Goal: Task Accomplishment & Management: Complete application form

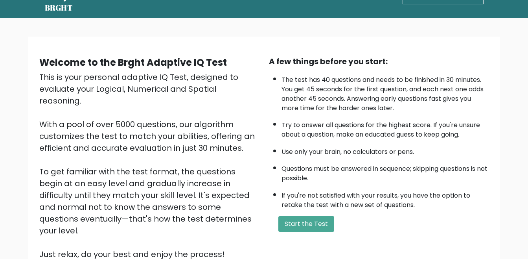
scroll to position [39, 0]
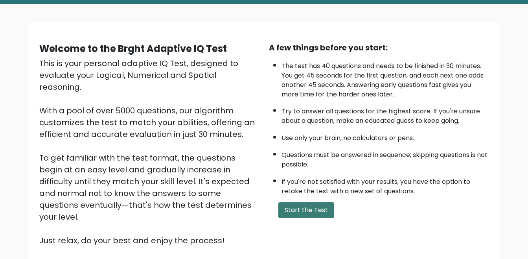
click at [320, 209] on button "Start the Test" at bounding box center [306, 210] width 56 height 16
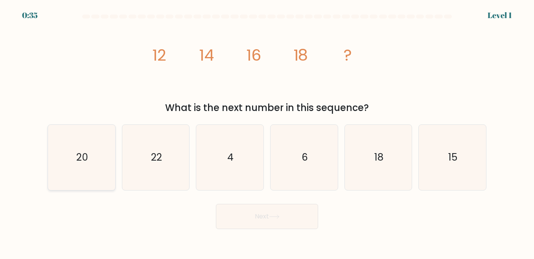
click at [78, 152] on text "20" at bounding box center [82, 157] width 12 height 14
click at [267, 131] on input "a. 20" at bounding box center [267, 130] width 0 height 2
radio input "true"
click at [264, 218] on button "Next" at bounding box center [267, 216] width 102 height 25
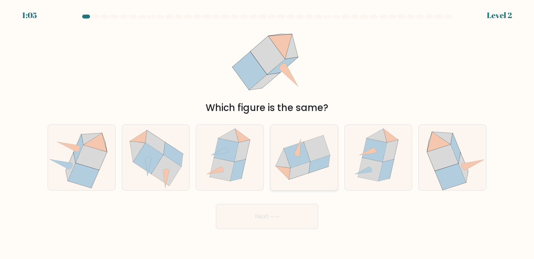
click at [310, 158] on icon at bounding box center [317, 148] width 26 height 26
click at [267, 131] on input "d." at bounding box center [267, 130] width 0 height 2
radio input "true"
click at [283, 223] on button "Next" at bounding box center [267, 216] width 102 height 25
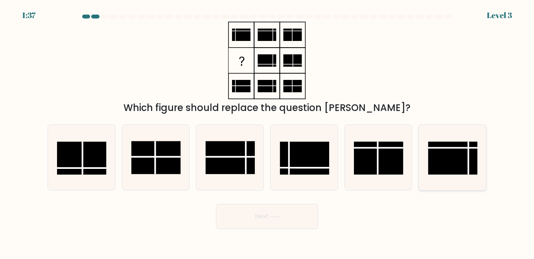
click at [457, 155] on rect at bounding box center [452, 158] width 49 height 33
click at [267, 131] on input "f." at bounding box center [267, 130] width 0 height 2
radio input "true"
click at [274, 211] on button "Next" at bounding box center [267, 216] width 102 height 25
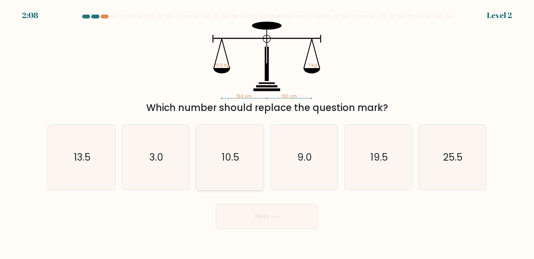
click at [238, 151] on text "10.5" at bounding box center [230, 157] width 17 height 14
click at [267, 131] on input "c. 10.5" at bounding box center [267, 130] width 0 height 2
radio input "true"
click at [267, 219] on button "Next" at bounding box center [267, 216] width 102 height 25
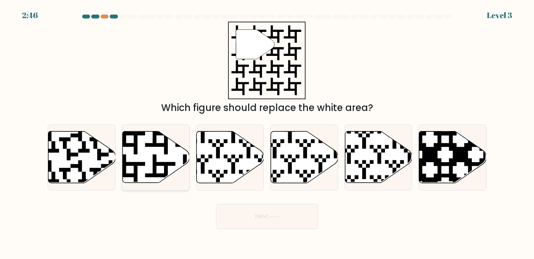
click at [144, 155] on icon at bounding box center [155, 157] width 67 height 52
click at [267, 131] on input "b." at bounding box center [267, 130] width 0 height 2
radio input "true"
click at [267, 214] on button "Next" at bounding box center [267, 216] width 102 height 25
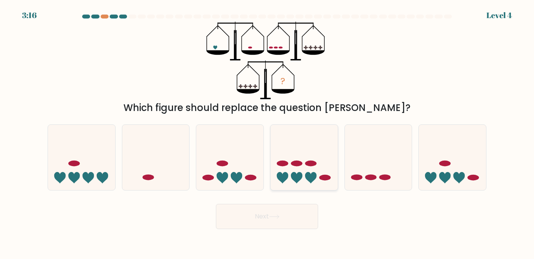
click at [297, 171] on icon at bounding box center [304, 156] width 67 height 55
click at [267, 131] on input "d." at bounding box center [267, 130] width 0 height 2
radio input "true"
click at [286, 219] on button "Next" at bounding box center [267, 216] width 102 height 25
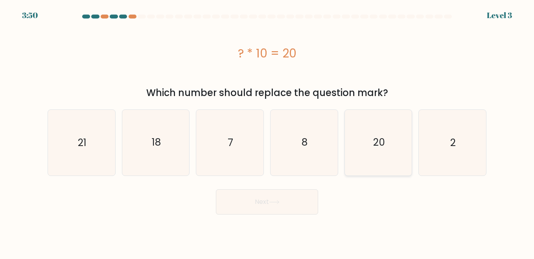
click at [386, 147] on icon "20" at bounding box center [378, 142] width 65 height 65
click at [267, 131] on input "e. 20" at bounding box center [267, 130] width 0 height 2
radio input "true"
click at [284, 204] on button "Next" at bounding box center [267, 201] width 102 height 25
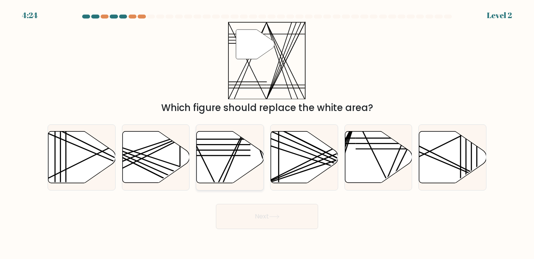
click at [235, 170] on icon at bounding box center [230, 157] width 67 height 52
click at [267, 131] on input "c." at bounding box center [267, 130] width 0 height 2
radio input "true"
click at [284, 212] on button "Next" at bounding box center [267, 216] width 102 height 25
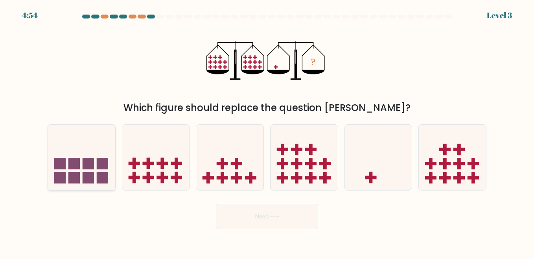
click at [92, 171] on icon at bounding box center [81, 156] width 67 height 55
click at [267, 131] on input "a." at bounding box center [267, 130] width 0 height 2
radio input "true"
click at [298, 216] on button "Next" at bounding box center [267, 216] width 102 height 25
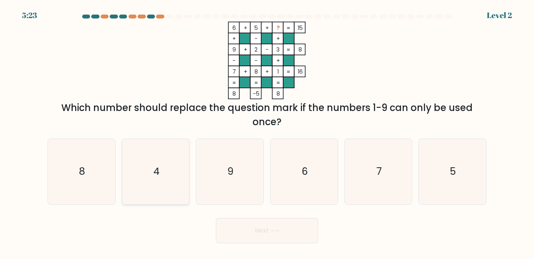
click at [157, 149] on icon "4" at bounding box center [155, 171] width 65 height 65
click at [267, 131] on input "b. 4" at bounding box center [267, 130] width 0 height 2
radio input "true"
click at [271, 232] on icon at bounding box center [274, 231] width 11 height 4
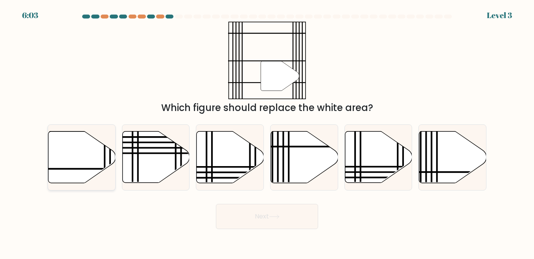
click at [98, 157] on icon at bounding box center [81, 157] width 67 height 52
click at [267, 131] on input "a." at bounding box center [267, 130] width 0 height 2
radio input "true"
click at [265, 221] on button "Next" at bounding box center [267, 216] width 102 height 25
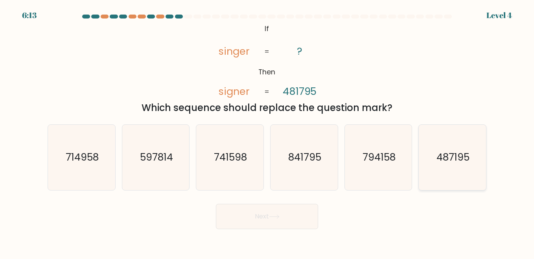
click at [461, 155] on text "487195" at bounding box center [453, 157] width 33 height 14
click at [267, 131] on input "f. 487195" at bounding box center [267, 130] width 0 height 2
radio input "true"
click at [297, 222] on button "Next" at bounding box center [267, 216] width 102 height 25
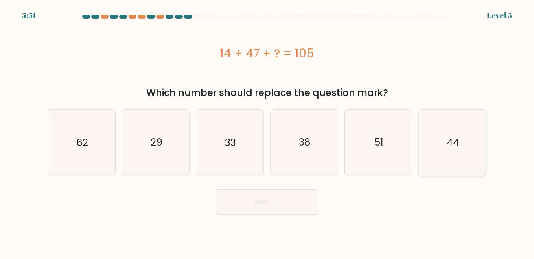
click at [433, 150] on icon "44" at bounding box center [452, 142] width 65 height 65
click at [267, 131] on input "f. 44" at bounding box center [267, 130] width 0 height 2
radio input "true"
click at [277, 210] on button "Next" at bounding box center [267, 201] width 102 height 25
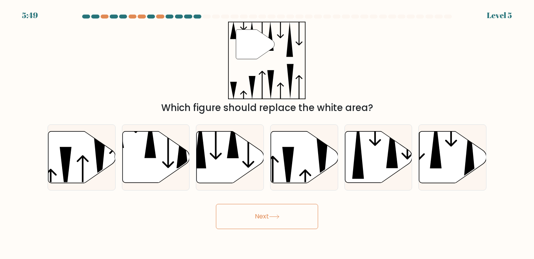
click at [277, 201] on div "Next" at bounding box center [267, 214] width 448 height 29
click at [230, 159] on icon at bounding box center [230, 157] width 67 height 52
click at [267, 131] on input "c." at bounding box center [267, 130] width 0 height 2
radio input "true"
click at [272, 209] on button "Next" at bounding box center [267, 216] width 102 height 25
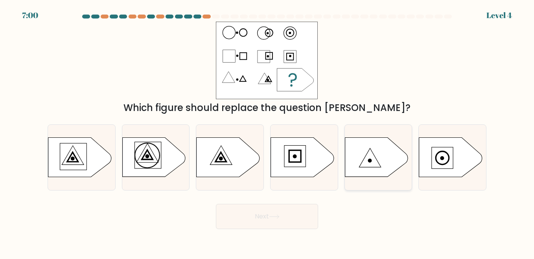
click at [367, 155] on icon at bounding box center [376, 157] width 63 height 39
click at [267, 131] on input "e." at bounding box center [267, 130] width 0 height 2
radio input "true"
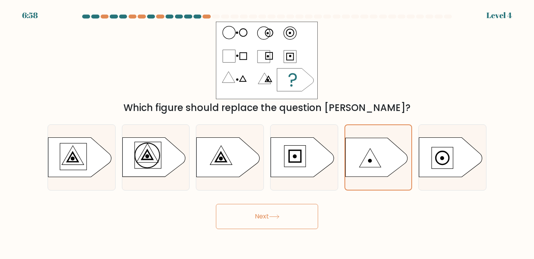
click at [303, 209] on button "Next" at bounding box center [267, 216] width 102 height 25
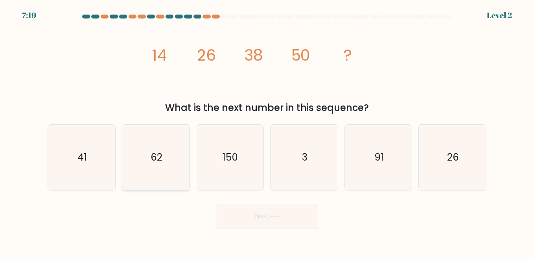
click at [165, 165] on icon "62" at bounding box center [155, 157] width 65 height 65
click at [267, 131] on input "b. 62" at bounding box center [267, 130] width 0 height 2
radio input "true"
click at [237, 225] on button "Next" at bounding box center [267, 216] width 102 height 25
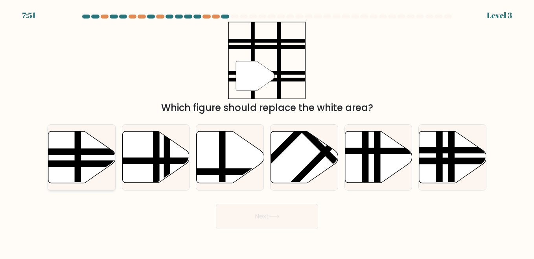
click at [94, 164] on line at bounding box center [102, 164] width 135 height 0
click at [267, 131] on input "a." at bounding box center [267, 130] width 0 height 2
radio input "true"
click at [248, 213] on button "Next" at bounding box center [267, 216] width 102 height 25
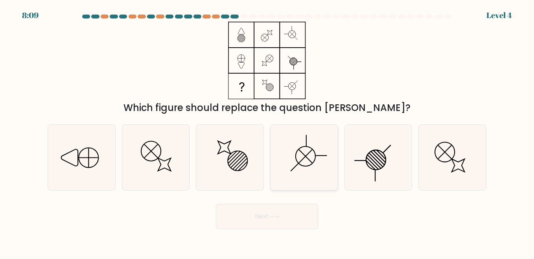
click at [306, 150] on icon at bounding box center [303, 157] width 65 height 65
click at [267, 131] on input "d." at bounding box center [267, 130] width 0 height 2
radio input "true"
click at [295, 211] on button "Next" at bounding box center [267, 216] width 102 height 25
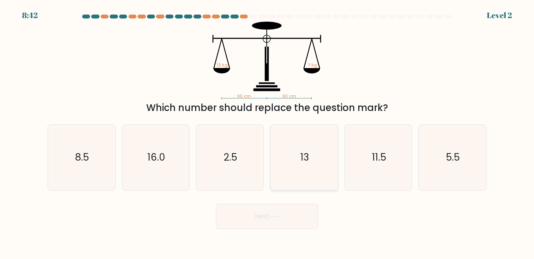
click at [299, 154] on icon "13" at bounding box center [303, 157] width 65 height 65
click at [267, 131] on input "d. 13" at bounding box center [267, 130] width 0 height 2
radio input "true"
click at [277, 212] on button "Next" at bounding box center [267, 216] width 102 height 25
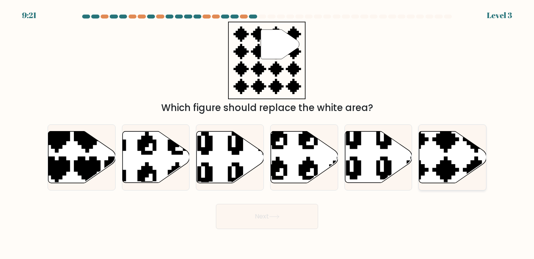
click at [442, 150] on icon at bounding box center [452, 157] width 67 height 52
click at [267, 131] on input "f." at bounding box center [267, 130] width 0 height 2
radio input "true"
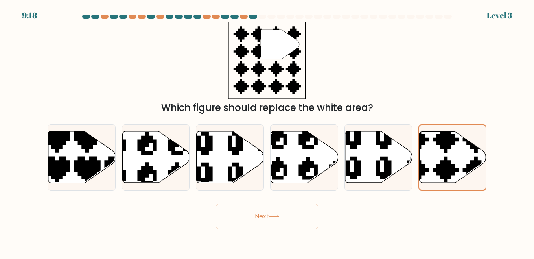
click at [292, 215] on button "Next" at bounding box center [267, 216] width 102 height 25
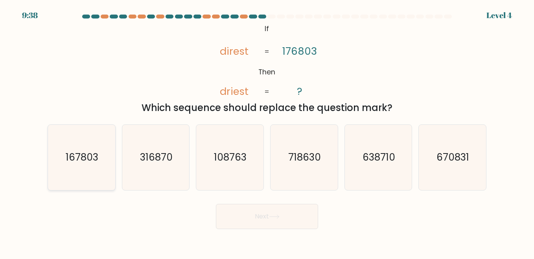
click at [87, 153] on text "167803" at bounding box center [82, 157] width 33 height 14
click at [267, 131] on input "a. 167803" at bounding box center [267, 130] width 0 height 2
radio input "true"
click at [243, 212] on button "Next" at bounding box center [267, 216] width 102 height 25
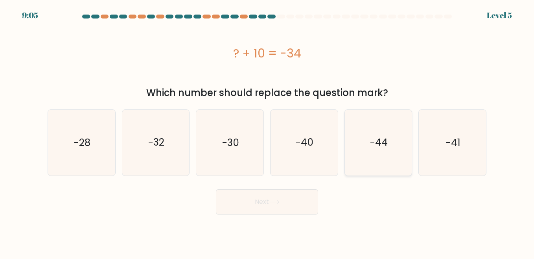
click at [393, 151] on icon "-44" at bounding box center [378, 142] width 65 height 65
click at [267, 131] on input "e. -44" at bounding box center [267, 130] width 0 height 2
radio input "true"
click at [293, 198] on button "Next" at bounding box center [267, 201] width 102 height 25
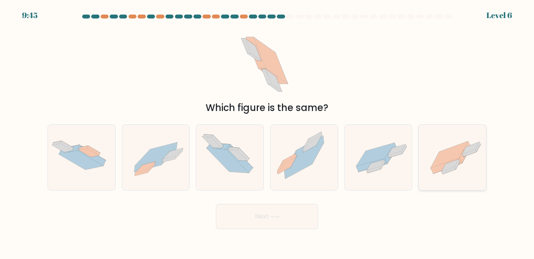
click at [435, 161] on icon at bounding box center [449, 154] width 37 height 26
click at [267, 131] on input "f." at bounding box center [267, 130] width 0 height 2
radio input "true"
click at [289, 225] on button "Next" at bounding box center [267, 216] width 102 height 25
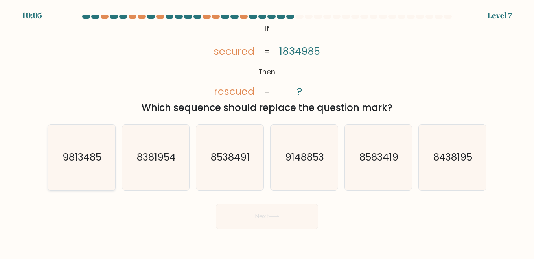
click at [82, 165] on icon "9813485" at bounding box center [81, 157] width 65 height 65
click at [267, 131] on input "a. 9813485" at bounding box center [267, 130] width 0 height 2
radio input "true"
click at [256, 221] on button "Next" at bounding box center [267, 216] width 102 height 25
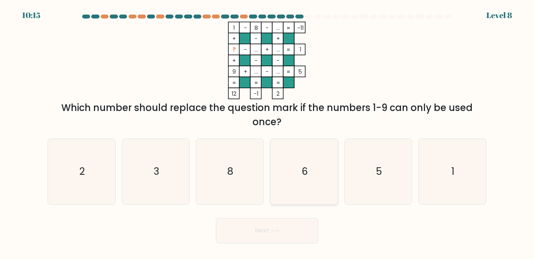
click at [302, 170] on text "6" at bounding box center [305, 171] width 6 height 14
click at [267, 131] on input "d. 6" at bounding box center [267, 130] width 0 height 2
radio input "true"
click at [276, 232] on icon at bounding box center [274, 231] width 11 height 4
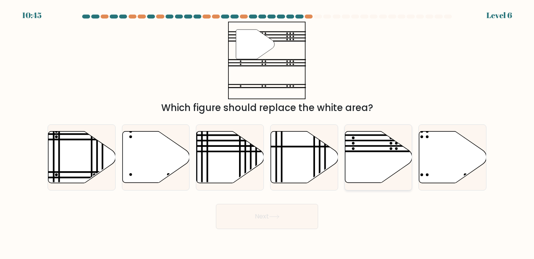
click at [376, 143] on icon at bounding box center [378, 157] width 67 height 52
click at [267, 131] on input "e." at bounding box center [267, 130] width 0 height 2
radio input "true"
click at [263, 221] on button "Next" at bounding box center [267, 216] width 102 height 25
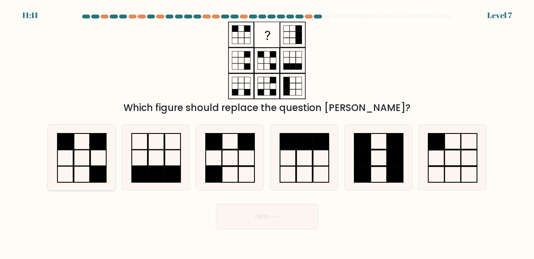
click at [81, 170] on icon at bounding box center [81, 157] width 65 height 65
click at [267, 131] on input "a." at bounding box center [267, 130] width 0 height 2
radio input "true"
click at [221, 161] on icon at bounding box center [229, 157] width 65 height 65
click at [267, 131] on input "c." at bounding box center [267, 130] width 0 height 2
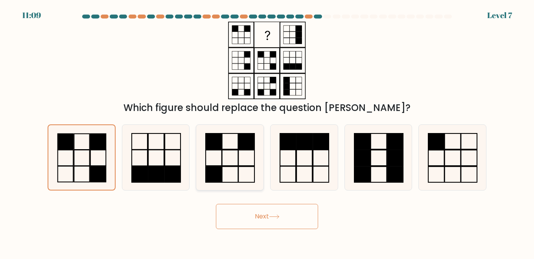
radio input "true"
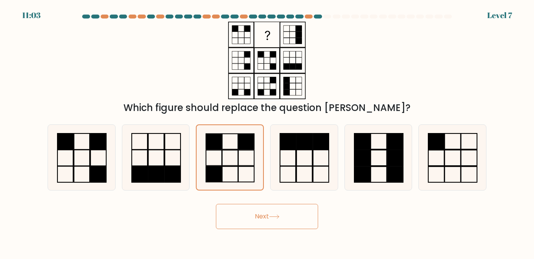
click at [271, 212] on button "Next" at bounding box center [267, 216] width 102 height 25
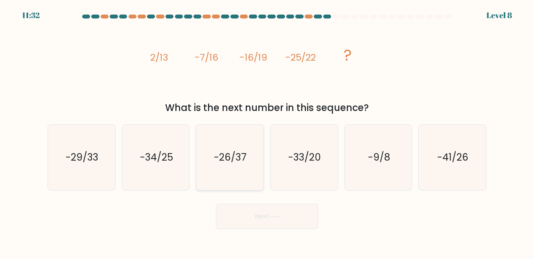
click at [226, 160] on text "-26/37" at bounding box center [230, 157] width 33 height 14
click at [267, 131] on input "c. -26/37" at bounding box center [267, 130] width 0 height 2
radio input "true"
click at [278, 208] on button "Next" at bounding box center [267, 216] width 102 height 25
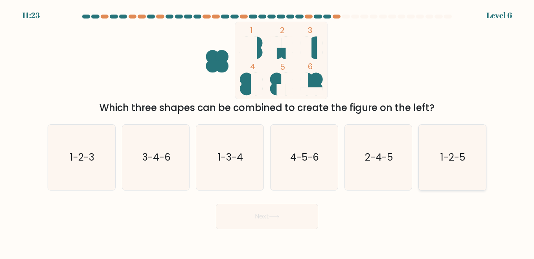
click at [444, 163] on text "1-2-5" at bounding box center [453, 157] width 25 height 14
click at [267, 131] on input "f. 1-2-5" at bounding box center [267, 130] width 0 height 2
radio input "true"
click at [280, 212] on button "Next" at bounding box center [267, 216] width 102 height 25
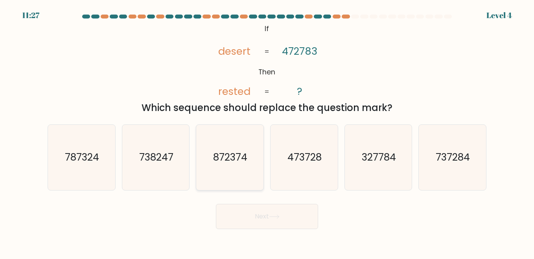
click at [225, 161] on text "872374" at bounding box center [231, 157] width 34 height 14
click at [267, 131] on input "c. 872374" at bounding box center [267, 130] width 0 height 2
radio input "true"
click at [291, 218] on button "Next" at bounding box center [267, 216] width 102 height 25
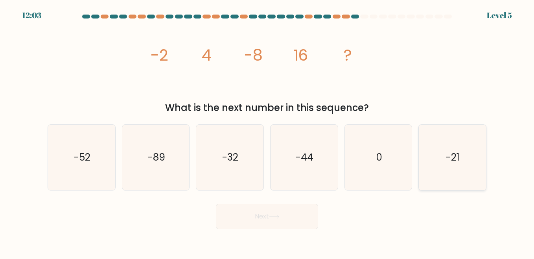
click at [447, 161] on text "-21" at bounding box center [453, 157] width 14 height 14
click at [267, 131] on input "f. -21" at bounding box center [267, 130] width 0 height 2
radio input "true"
click at [308, 212] on button "Next" at bounding box center [267, 216] width 102 height 25
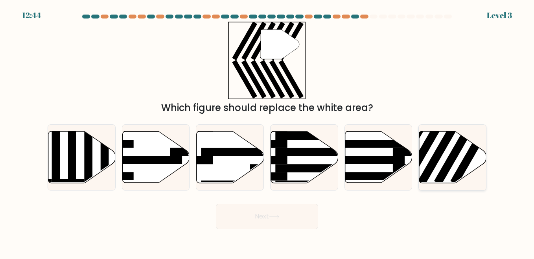
click at [455, 163] on icon at bounding box center [452, 157] width 67 height 52
click at [267, 131] on input "f." at bounding box center [267, 130] width 0 height 2
radio input "true"
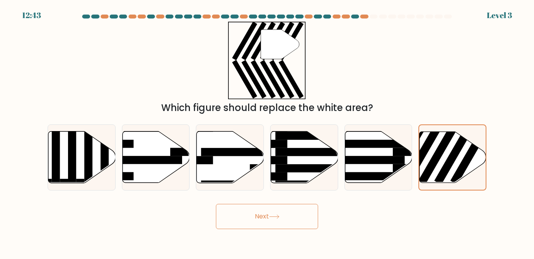
click at [262, 213] on button "Next" at bounding box center [267, 216] width 102 height 25
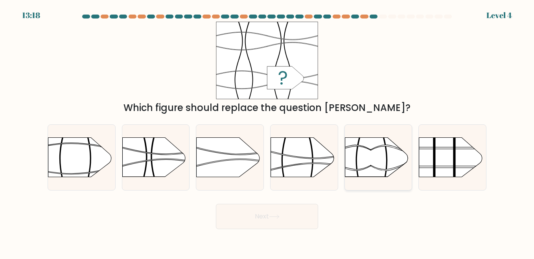
click at [371, 152] on rect at bounding box center [344, 127] width 175 height 133
click at [267, 131] on input "e." at bounding box center [267, 130] width 0 height 2
radio input "true"
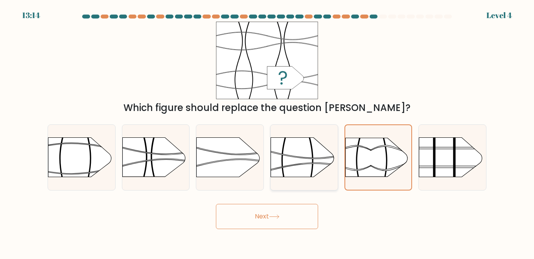
click at [292, 155] on rect at bounding box center [270, 127] width 175 height 133
click at [267, 131] on input "d." at bounding box center [267, 130] width 0 height 2
radio input "true"
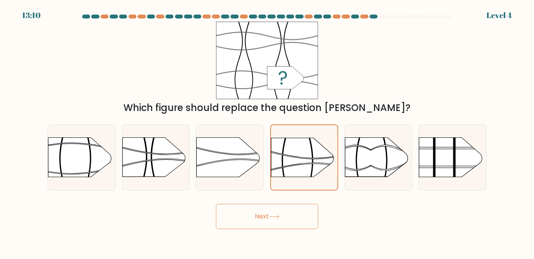
drag, startPoint x: 306, startPoint y: 215, endPoint x: 305, endPoint y: 210, distance: 5.2
click at [306, 215] on button "Next" at bounding box center [267, 216] width 102 height 25
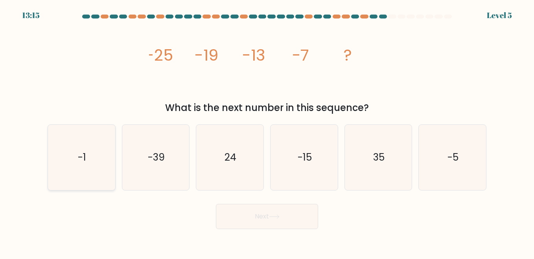
click at [82, 169] on icon "-1" at bounding box center [81, 157] width 65 height 65
click at [267, 131] on input "a. -1" at bounding box center [267, 130] width 0 height 2
radio input "true"
click at [259, 220] on button "Next" at bounding box center [267, 216] width 102 height 25
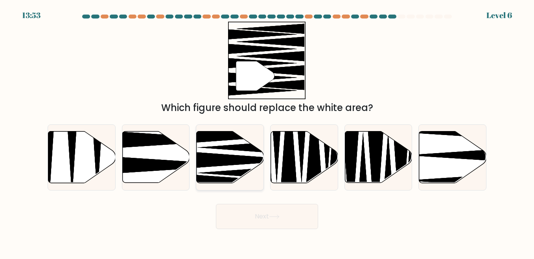
click at [221, 159] on icon at bounding box center [243, 159] width 121 height 17
click at [267, 131] on input "c." at bounding box center [267, 130] width 0 height 2
radio input "true"
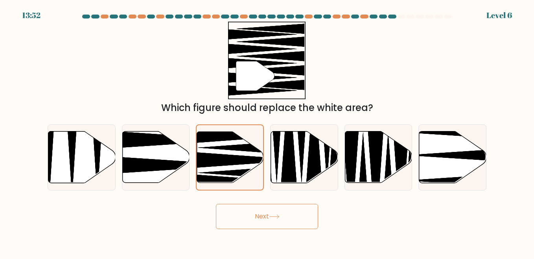
click at [281, 212] on button "Next" at bounding box center [267, 216] width 102 height 25
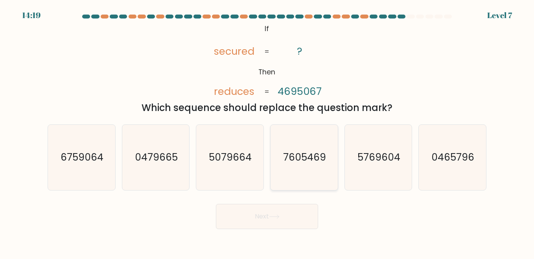
click at [295, 149] on icon "7605469" at bounding box center [303, 157] width 65 height 65
click at [267, 131] on input "d. 7605469" at bounding box center [267, 130] width 0 height 2
radio input "true"
click at [299, 215] on button "Next" at bounding box center [267, 216] width 102 height 25
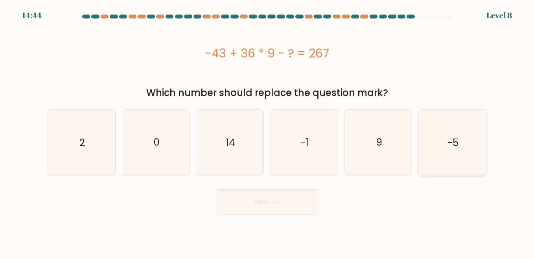
click at [446, 145] on icon "-5" at bounding box center [452, 142] width 65 height 65
click at [267, 131] on input "f. -5" at bounding box center [267, 130] width 0 height 2
radio input "true"
click at [310, 142] on icon "-1" at bounding box center [303, 142] width 65 height 65
click at [267, 131] on input "d. -1" at bounding box center [267, 130] width 0 height 2
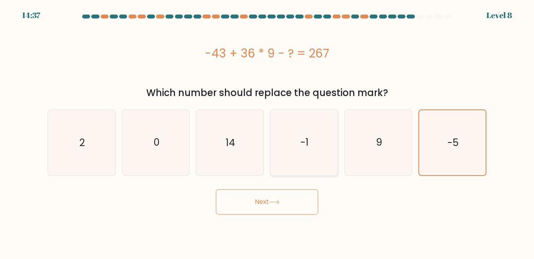
radio input "true"
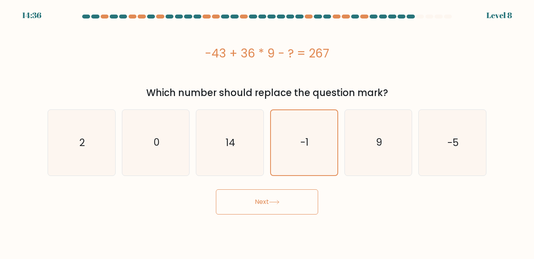
click at [276, 209] on button "Next" at bounding box center [267, 201] width 102 height 25
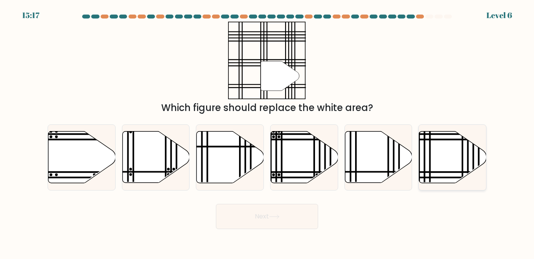
click at [450, 159] on icon at bounding box center [452, 157] width 67 height 52
click at [267, 131] on input "f." at bounding box center [267, 130] width 0 height 2
radio input "true"
click at [299, 221] on button "Next" at bounding box center [267, 216] width 102 height 25
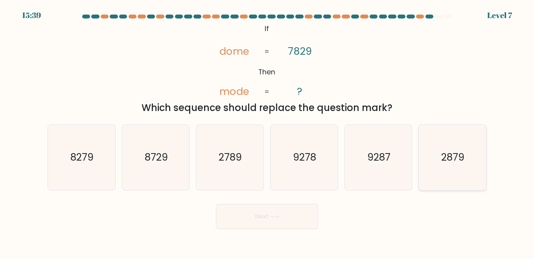
click at [442, 157] on text "2879" at bounding box center [453, 157] width 23 height 14
click at [267, 131] on input "f. 2879" at bounding box center [267, 130] width 0 height 2
radio input "true"
click at [289, 218] on button "Next" at bounding box center [267, 216] width 102 height 25
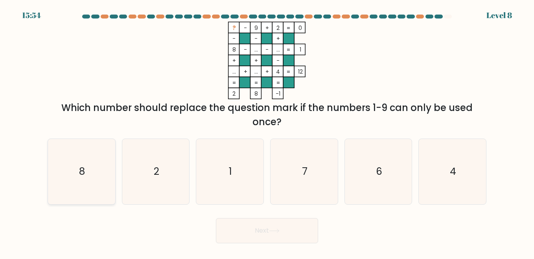
click at [86, 162] on icon "8" at bounding box center [81, 171] width 65 height 65
click at [267, 131] on input "a. 8" at bounding box center [267, 130] width 0 height 2
radio input "true"
click at [289, 241] on button "Next" at bounding box center [267, 230] width 102 height 25
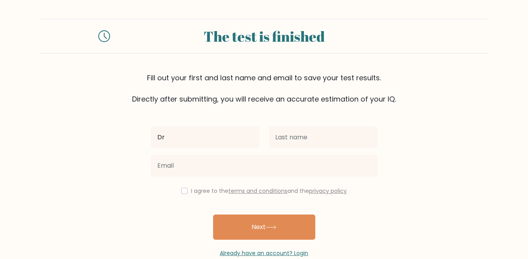
type input "D"
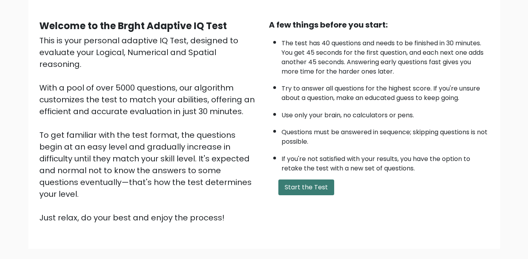
scroll to position [79, 0]
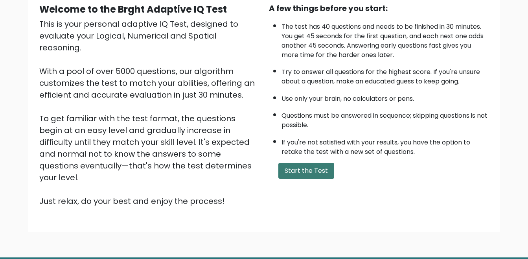
click at [290, 169] on button "Start the Test" at bounding box center [306, 171] width 56 height 16
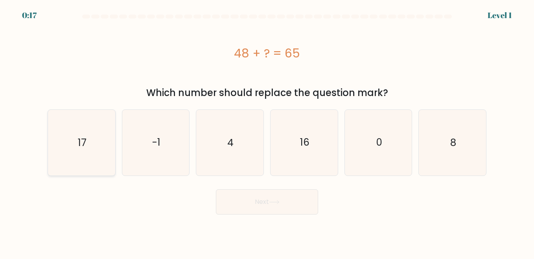
click at [97, 123] on icon "17" at bounding box center [81, 142] width 65 height 65
click at [267, 129] on input "a. 17" at bounding box center [267, 130] width 0 height 2
radio input "true"
click at [258, 202] on button "Next" at bounding box center [267, 201] width 102 height 25
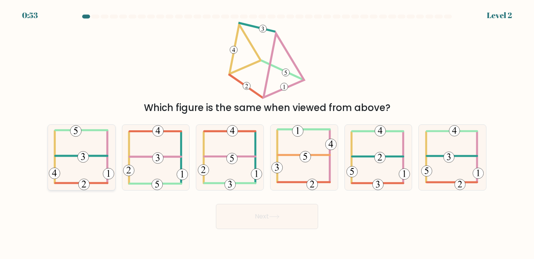
click at [87, 157] on 473 at bounding box center [82, 156] width 11 height 11
click at [267, 131] on input "a." at bounding box center [267, 130] width 0 height 2
radio input "true"
click at [270, 216] on button "Next" at bounding box center [267, 216] width 102 height 25
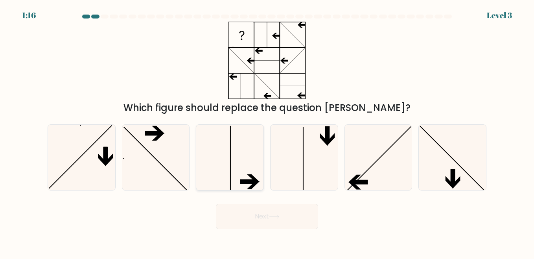
click at [253, 172] on icon at bounding box center [229, 157] width 65 height 65
click at [267, 131] on input "c." at bounding box center [267, 130] width 0 height 2
radio input "true"
click at [278, 215] on icon at bounding box center [274, 216] width 11 height 4
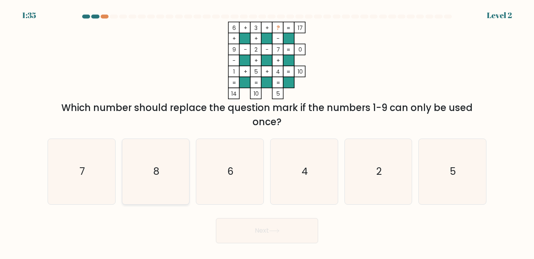
click at [153, 179] on icon "8" at bounding box center [155, 171] width 65 height 65
click at [267, 131] on input "b. 8" at bounding box center [267, 130] width 0 height 2
radio input "true"
click at [243, 226] on button "Next" at bounding box center [267, 230] width 102 height 25
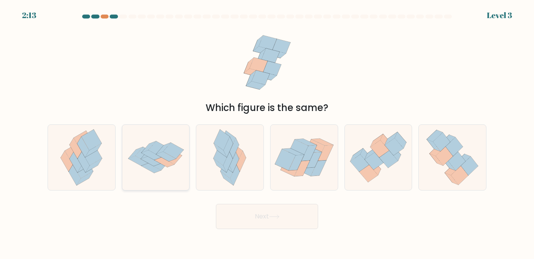
click at [157, 152] on icon at bounding box center [158, 149] width 20 height 16
click at [267, 131] on input "b." at bounding box center [267, 130] width 0 height 2
radio input "true"
click at [269, 217] on button "Next" at bounding box center [267, 216] width 102 height 25
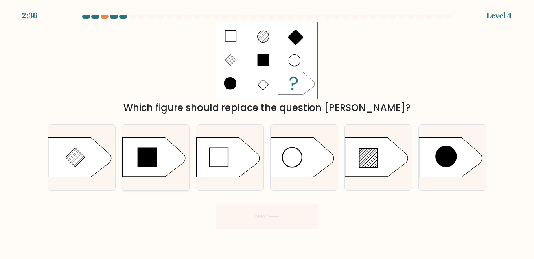
click at [169, 153] on icon at bounding box center [153, 157] width 63 height 39
click at [267, 131] on input "b." at bounding box center [267, 130] width 0 height 2
radio input "true"
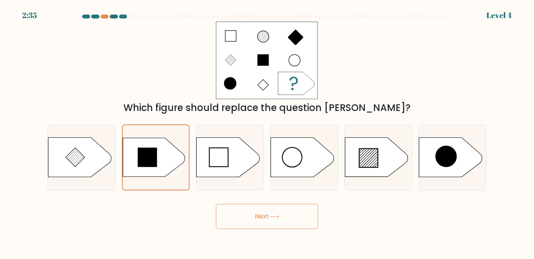
click at [284, 216] on button "Next" at bounding box center [267, 216] width 102 height 25
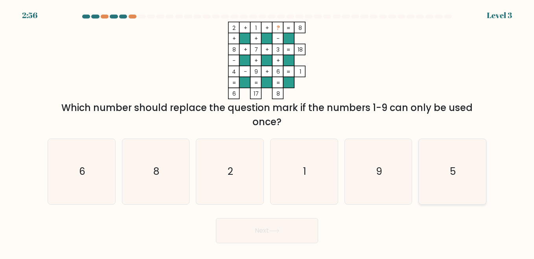
click at [469, 161] on icon "5" at bounding box center [452, 171] width 65 height 65
click at [267, 131] on input "f. 5" at bounding box center [267, 130] width 0 height 2
radio input "true"
click at [300, 229] on button "Next" at bounding box center [267, 230] width 102 height 25
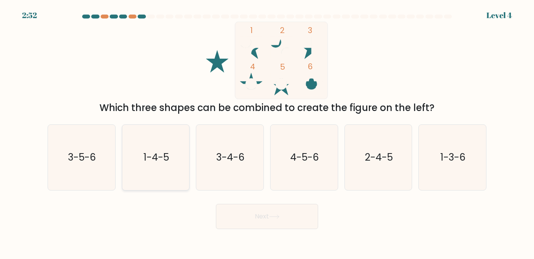
click at [181, 164] on icon "1-4-5" at bounding box center [155, 157] width 65 height 65
click at [267, 131] on input "b. 1-4-5" at bounding box center [267, 130] width 0 height 2
radio input "true"
click at [273, 216] on icon at bounding box center [274, 216] width 11 height 4
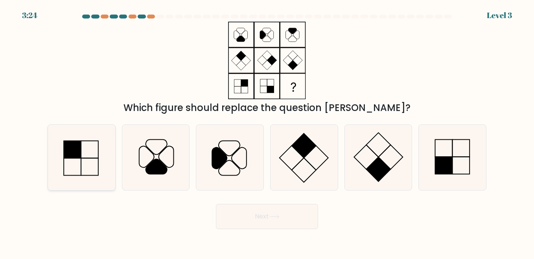
click at [94, 160] on icon at bounding box center [81, 157] width 65 height 65
click at [267, 131] on input "a." at bounding box center [267, 130] width 0 height 2
radio input "true"
click at [251, 218] on button "Next" at bounding box center [267, 216] width 102 height 25
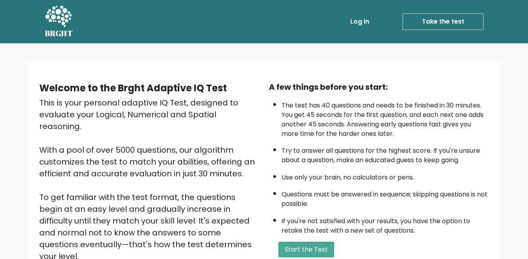
scroll to position [39, 0]
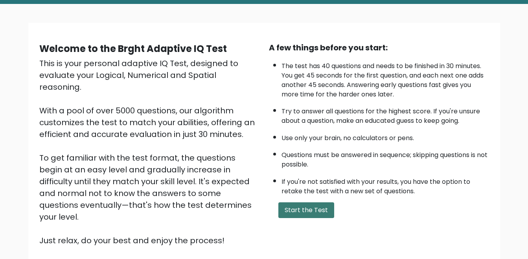
click at [302, 206] on button "Start the Test" at bounding box center [306, 210] width 56 height 16
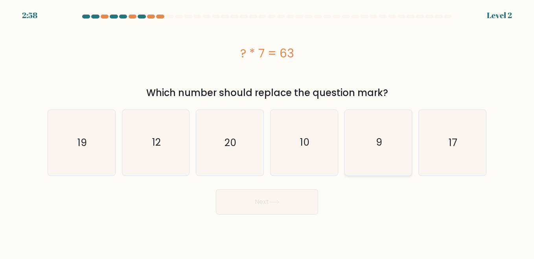
click at [372, 148] on icon "9" at bounding box center [378, 142] width 65 height 65
click at [267, 131] on input "e. 9" at bounding box center [267, 130] width 0 height 2
radio input "true"
click at [299, 204] on button "Next" at bounding box center [267, 201] width 102 height 25
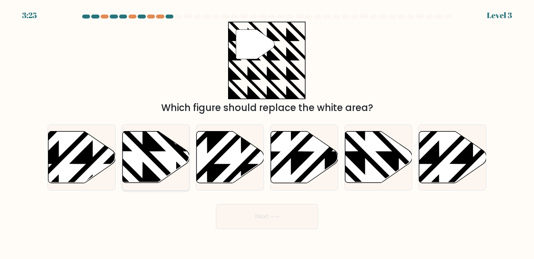
click at [150, 150] on icon at bounding box center [176, 185] width 135 height 135
click at [267, 131] on input "b." at bounding box center [267, 130] width 0 height 2
radio input "true"
click at [282, 219] on button "Next" at bounding box center [267, 216] width 102 height 25
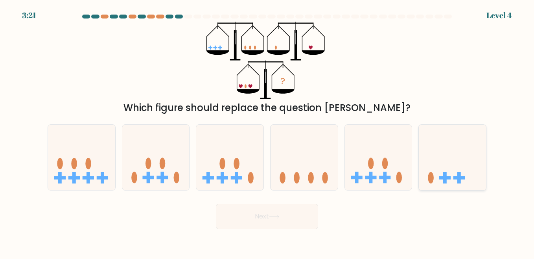
click at [442, 177] on rect at bounding box center [444, 178] width 11 height 4
click at [267, 131] on input "f." at bounding box center [267, 130] width 0 height 2
radio input "true"
click at [303, 216] on button "Next" at bounding box center [267, 216] width 102 height 25
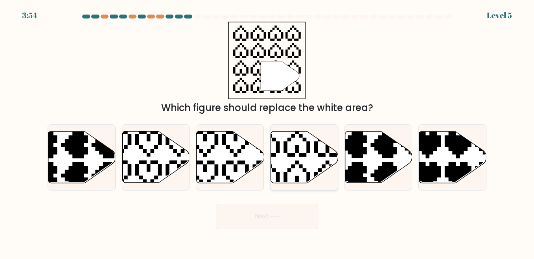
click at [303, 154] on icon at bounding box center [282, 128] width 118 height 118
click at [267, 131] on input "d." at bounding box center [267, 130] width 0 height 2
radio input "true"
click at [278, 220] on button "Next" at bounding box center [267, 216] width 102 height 25
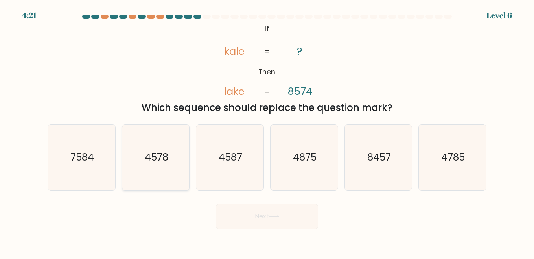
click at [155, 170] on icon "4578" at bounding box center [155, 157] width 65 height 65
click at [267, 131] on input "b. 4578" at bounding box center [267, 130] width 0 height 2
radio input "true"
click at [271, 215] on button "Next" at bounding box center [267, 216] width 102 height 25
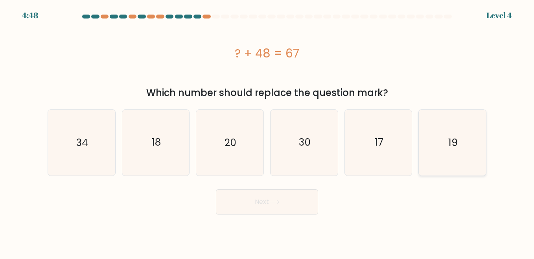
click at [472, 138] on icon "19" at bounding box center [452, 142] width 65 height 65
click at [267, 131] on input "f. 19" at bounding box center [267, 130] width 0 height 2
radio input "true"
click at [298, 203] on button "Next" at bounding box center [267, 201] width 102 height 25
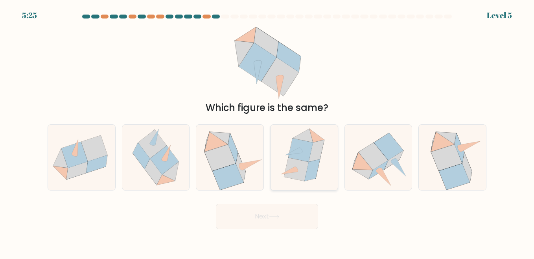
click at [299, 168] on icon at bounding box center [296, 168] width 25 height 23
click at [267, 131] on input "d." at bounding box center [267, 130] width 0 height 2
radio input "true"
click at [291, 211] on button "Next" at bounding box center [267, 216] width 102 height 25
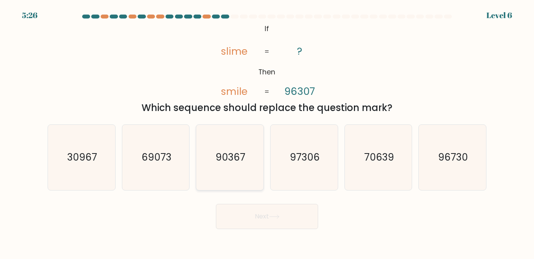
click at [226, 162] on text "90367" at bounding box center [231, 157] width 30 height 14
click at [267, 131] on input "c. 90367" at bounding box center [267, 130] width 0 height 2
radio input "true"
click at [274, 216] on icon at bounding box center [274, 216] width 11 height 4
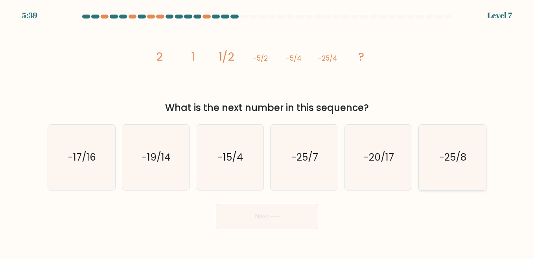
click at [455, 155] on text "-25/8" at bounding box center [453, 157] width 27 height 14
click at [267, 131] on input "f. -25/8" at bounding box center [267, 130] width 0 height 2
radio input "true"
click at [276, 218] on icon at bounding box center [274, 216] width 11 height 4
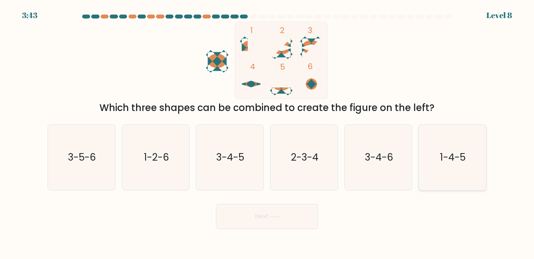
click at [466, 160] on text "1-4-5" at bounding box center [454, 157] width 26 height 14
click at [267, 131] on input "f. 1-4-5" at bounding box center [267, 130] width 0 height 2
radio input "true"
click at [298, 220] on button "Next" at bounding box center [267, 216] width 102 height 25
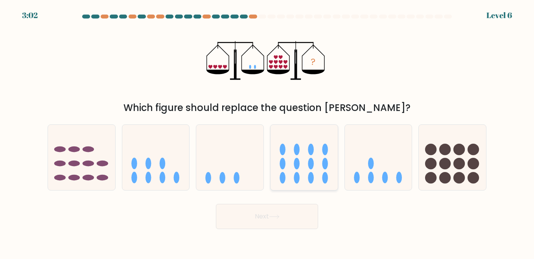
click at [304, 166] on icon at bounding box center [304, 156] width 67 height 55
click at [267, 131] on input "d." at bounding box center [267, 130] width 0 height 2
radio input "true"
click at [282, 216] on button "Next" at bounding box center [267, 216] width 102 height 25
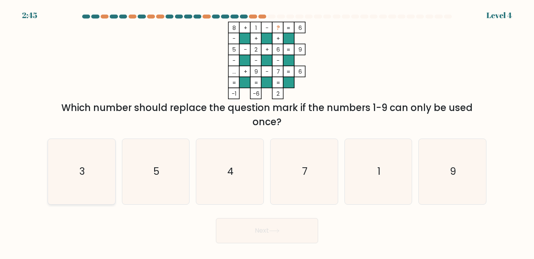
click at [88, 180] on icon "3" at bounding box center [81, 171] width 65 height 65
click at [267, 131] on input "a. 3" at bounding box center [267, 130] width 0 height 2
radio input "true"
click at [282, 234] on button "Next" at bounding box center [267, 230] width 102 height 25
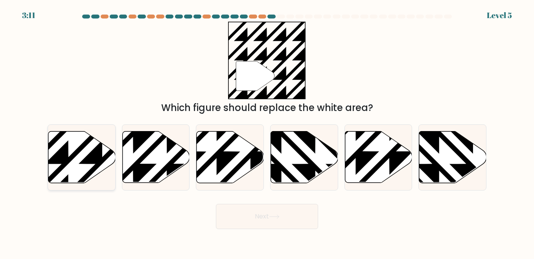
click at [81, 171] on icon at bounding box center [81, 157] width 67 height 52
click at [267, 131] on input "a." at bounding box center [267, 130] width 0 height 2
radio input "true"
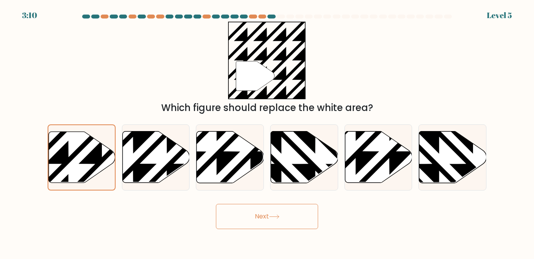
click at [261, 218] on button "Next" at bounding box center [267, 216] width 102 height 25
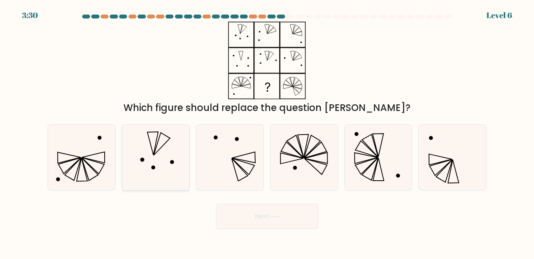
click at [173, 153] on icon at bounding box center [155, 157] width 65 height 65
click at [267, 131] on input "b." at bounding box center [267, 130] width 0 height 2
radio input "true"
click at [271, 216] on button "Next" at bounding box center [267, 216] width 102 height 25
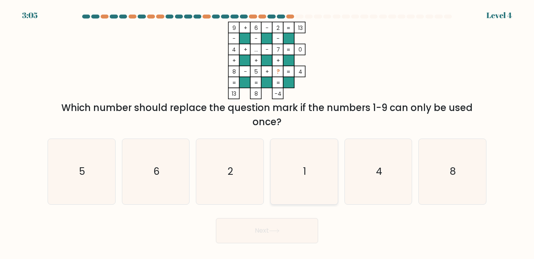
click at [308, 195] on icon "1" at bounding box center [303, 171] width 65 height 65
click at [267, 131] on input "d. 1" at bounding box center [267, 130] width 0 height 2
radio input "true"
click at [268, 226] on button "Next" at bounding box center [267, 230] width 102 height 25
click at [268, 227] on button "Next" at bounding box center [267, 230] width 102 height 25
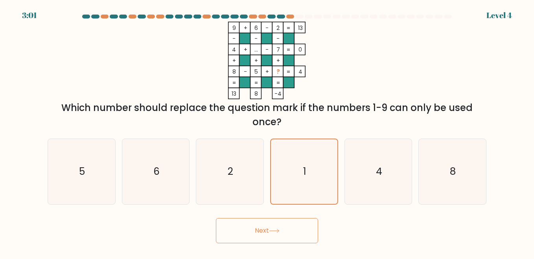
click at [270, 231] on button "Next" at bounding box center [267, 230] width 102 height 25
click at [276, 225] on button "Next" at bounding box center [267, 230] width 102 height 25
click at [297, 162] on icon "1" at bounding box center [304, 171] width 65 height 65
click at [267, 131] on input "d. 1" at bounding box center [267, 130] width 0 height 2
click at [297, 162] on icon "1" at bounding box center [304, 171] width 65 height 65
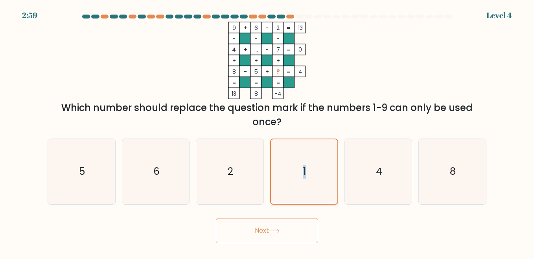
click at [267, 131] on input "d. 1" at bounding box center [267, 130] width 0 height 2
click at [367, 70] on icon "9 + 6 - 2 13 - - - 4 + ... - 7 0 + + + 8 - 5 + ? = 4 = = = = 13 8 -4 =" at bounding box center [267, 60] width 236 height 77
click at [317, 162] on icon "1" at bounding box center [304, 171] width 65 height 65
click at [267, 131] on input "d. 1" at bounding box center [267, 130] width 0 height 2
drag, startPoint x: 318, startPoint y: 166, endPoint x: 322, endPoint y: 177, distance: 12.3
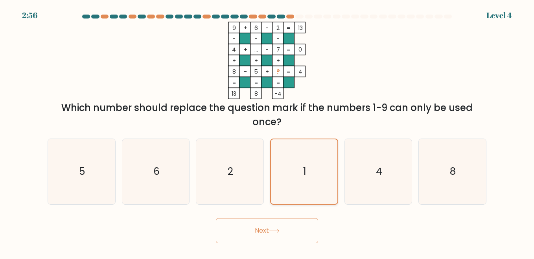
click at [322, 177] on icon "1" at bounding box center [304, 171] width 65 height 65
click at [267, 131] on input "d. 1" at bounding box center [267, 130] width 0 height 2
click at [323, 180] on icon "1" at bounding box center [304, 171] width 65 height 65
click at [267, 131] on input "d. 1" at bounding box center [267, 130] width 0 height 2
click at [324, 182] on icon "1" at bounding box center [304, 171] width 65 height 65
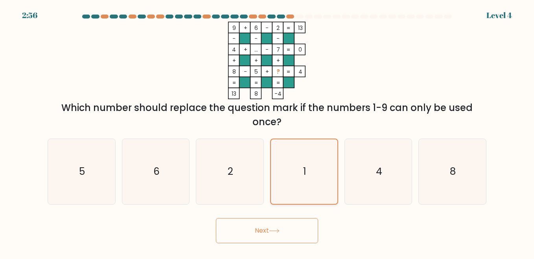
click at [267, 131] on input "d. 1" at bounding box center [267, 130] width 0 height 2
click at [324, 184] on icon "1" at bounding box center [304, 171] width 65 height 65
click at [267, 131] on input "d. 1" at bounding box center [267, 130] width 0 height 2
click at [326, 188] on icon "1" at bounding box center [304, 171] width 65 height 65
click at [267, 131] on input "d. 1" at bounding box center [267, 130] width 0 height 2
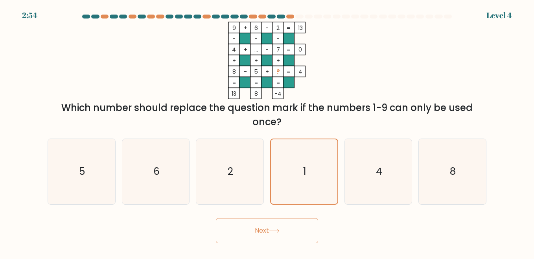
click at [277, 225] on button "Next" at bounding box center [267, 230] width 102 height 25
click at [278, 228] on button "Next" at bounding box center [267, 230] width 102 height 25
click at [280, 232] on icon at bounding box center [274, 231] width 11 height 4
click at [282, 234] on button "Next" at bounding box center [267, 230] width 102 height 25
click at [282, 236] on button "Next" at bounding box center [267, 230] width 102 height 25
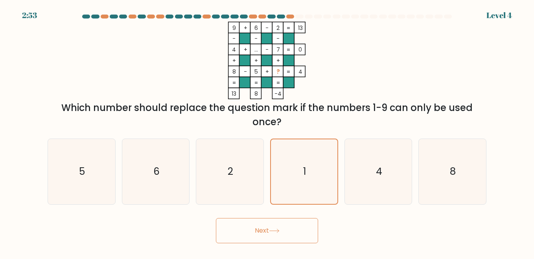
click at [284, 239] on button "Next" at bounding box center [267, 230] width 102 height 25
click at [285, 241] on button "Next" at bounding box center [267, 230] width 102 height 25
click at [286, 243] on body "2:52 Level 4" at bounding box center [267, 129] width 534 height 259
click at [288, 246] on body "2:52 Level 4" at bounding box center [267, 129] width 534 height 259
click at [289, 249] on body "2:51 Level 4" at bounding box center [267, 129] width 534 height 259
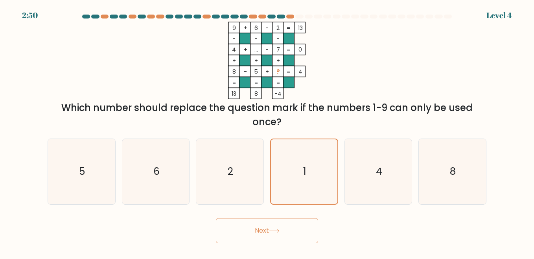
click at [283, 221] on button "Next" at bounding box center [267, 230] width 102 height 25
click at [283, 222] on button "Next" at bounding box center [267, 230] width 102 height 25
click at [283, 223] on button "Next" at bounding box center [267, 230] width 102 height 25
drag, startPoint x: 283, startPoint y: 224, endPoint x: 284, endPoint y: 236, distance: 11.9
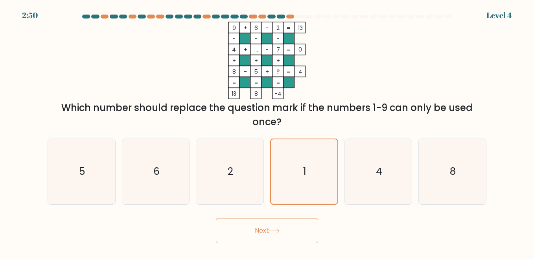
click at [284, 235] on button "Next" at bounding box center [267, 230] width 102 height 25
click at [216, 218] on button "Next" at bounding box center [267, 230] width 102 height 25
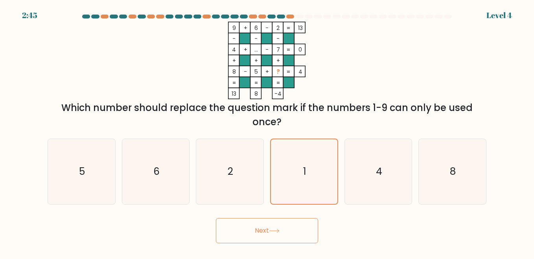
click at [216, 218] on button "Next" at bounding box center [267, 230] width 102 height 25
drag, startPoint x: 516, startPoint y: 185, endPoint x: 514, endPoint y: 115, distance: 69.6
drag, startPoint x: 514, startPoint y: 115, endPoint x: 513, endPoint y: 107, distance: 8.0
drag, startPoint x: 513, startPoint y: 107, endPoint x: 387, endPoint y: 34, distance: 146.5
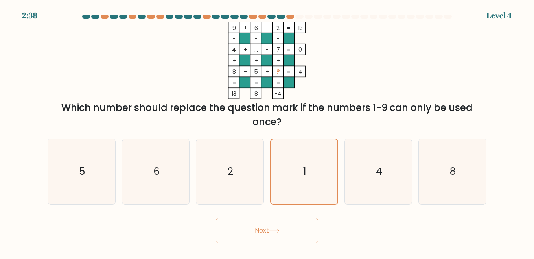
click at [386, 34] on div "9 + 6 - 2 13 - - - 4 + ... - 7 0 + + + 8 - 5 + ? = 4 = = = = 13 8 -4 = Which nu…" at bounding box center [267, 75] width 448 height 107
click at [267, 230] on button "Next" at bounding box center [267, 230] width 102 height 25
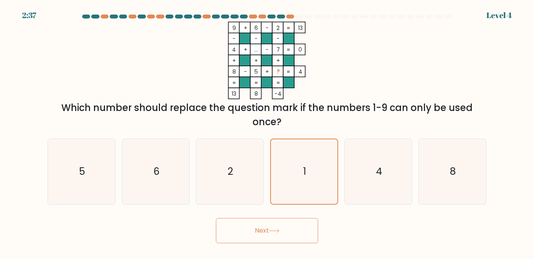
click at [267, 231] on button "Next" at bounding box center [267, 230] width 102 height 25
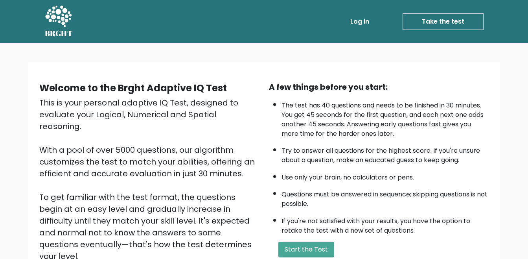
scroll to position [39, 0]
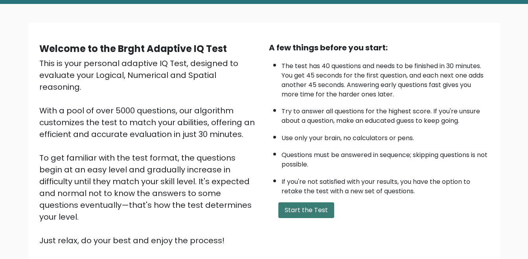
click at [323, 211] on button "Start the Test" at bounding box center [306, 210] width 56 height 16
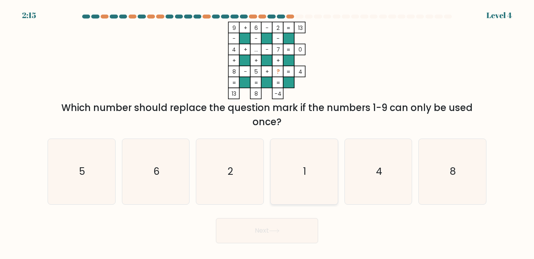
click at [305, 181] on icon "1" at bounding box center [303, 171] width 65 height 65
click at [267, 131] on input "d. 1" at bounding box center [267, 130] width 0 height 2
radio input "true"
click at [285, 233] on button "Next" at bounding box center [267, 230] width 102 height 25
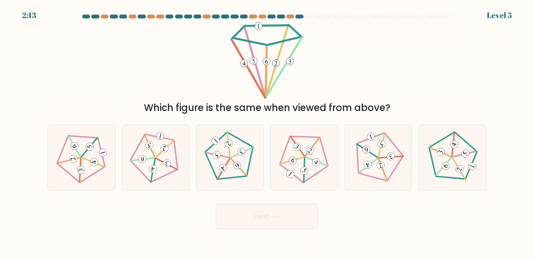
click at [278, 232] on body "2:13 Level 5" at bounding box center [267, 129] width 534 height 259
click at [229, 160] on 150 at bounding box center [224, 169] width 22 height 20
click at [267, 131] on input "c." at bounding box center [267, 130] width 0 height 2
radio input "true"
click at [258, 216] on button "Next" at bounding box center [267, 216] width 102 height 25
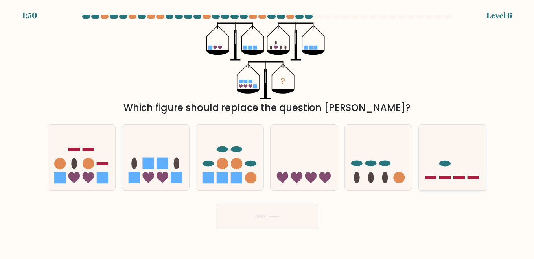
click at [439, 155] on icon at bounding box center [452, 156] width 67 height 55
click at [267, 131] on input "f." at bounding box center [267, 130] width 0 height 2
radio input "true"
click at [289, 215] on button "Next" at bounding box center [267, 216] width 102 height 25
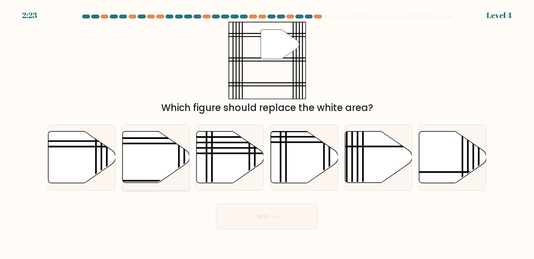
click at [156, 164] on icon at bounding box center [155, 157] width 67 height 52
click at [267, 131] on input "b." at bounding box center [267, 130] width 0 height 2
radio input "true"
click at [268, 217] on button "Next" at bounding box center [267, 216] width 102 height 25
click at [271, 214] on button "Next" at bounding box center [267, 216] width 102 height 25
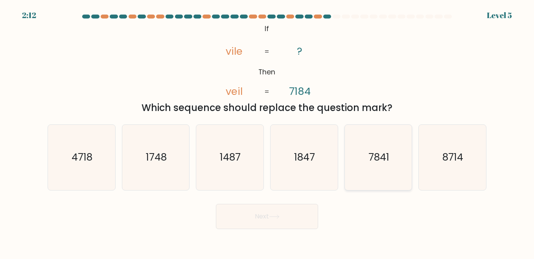
click at [372, 160] on text "7841" at bounding box center [379, 157] width 21 height 14
click at [267, 131] on input "e. 7841" at bounding box center [267, 130] width 0 height 2
radio input "true"
click at [263, 214] on button "Next" at bounding box center [267, 216] width 102 height 25
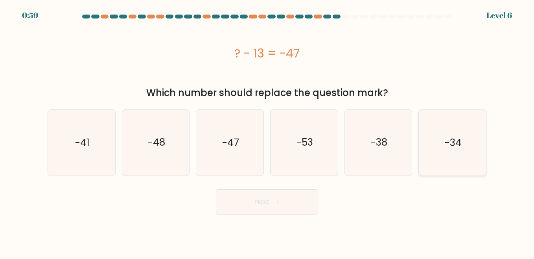
click at [444, 134] on icon "-34" at bounding box center [452, 142] width 65 height 65
click at [267, 131] on input "f. -34" at bounding box center [267, 130] width 0 height 2
radio input "true"
click at [300, 196] on button "Next" at bounding box center [267, 201] width 102 height 25
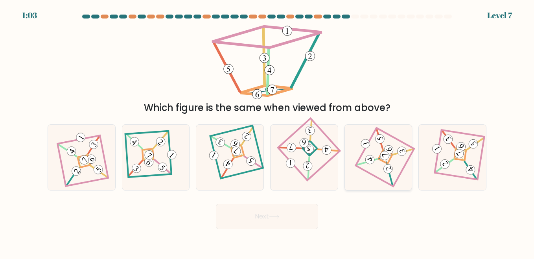
click at [398, 167] on icon at bounding box center [378, 157] width 45 height 52
click at [267, 131] on input "e." at bounding box center [267, 130] width 0 height 2
radio input "true"
click at [300, 210] on button "Next" at bounding box center [267, 216] width 102 height 25
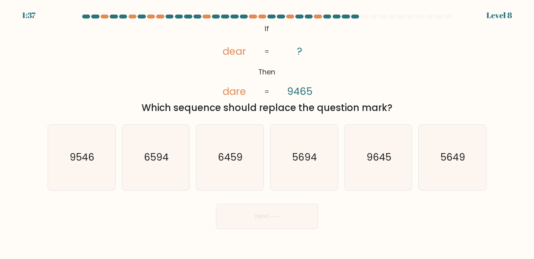
click at [309, 94] on tspan "9465" at bounding box center [300, 92] width 26 height 14
click at [102, 138] on icon "9546" at bounding box center [81, 157] width 65 height 65
click at [267, 131] on input "a. 9546" at bounding box center [267, 130] width 0 height 2
radio input "true"
click at [79, 155] on text "9546" at bounding box center [82, 157] width 25 height 14
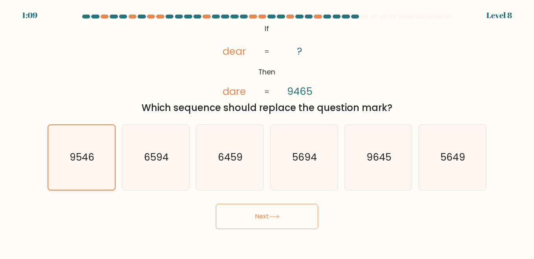
click at [267, 131] on input "a. 9546" at bounding box center [267, 130] width 0 height 2
click at [274, 216] on icon at bounding box center [274, 216] width 11 height 4
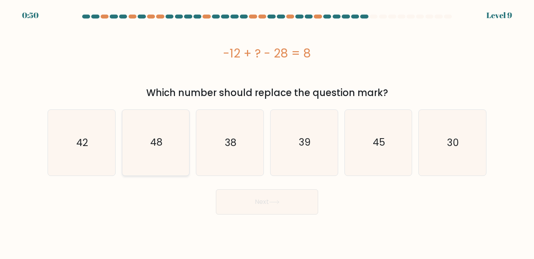
click at [156, 140] on text "48" at bounding box center [156, 143] width 12 height 14
click at [267, 131] on input "b. 48" at bounding box center [267, 130] width 0 height 2
radio input "true"
click at [283, 205] on button "Next" at bounding box center [267, 201] width 102 height 25
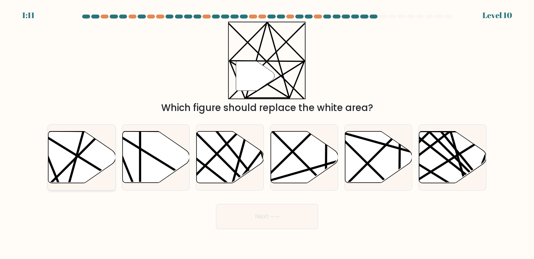
click at [88, 162] on line at bounding box center [88, 162] width 105 height 65
click at [267, 131] on input "a." at bounding box center [267, 130] width 0 height 2
radio input "true"
click at [239, 216] on button "Next" at bounding box center [267, 216] width 102 height 25
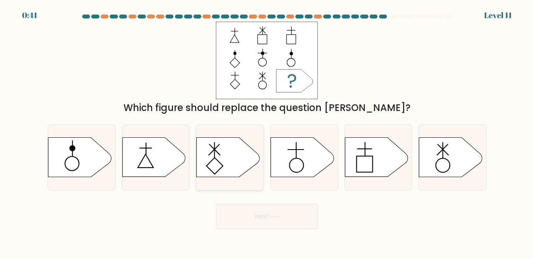
click at [219, 156] on icon at bounding box center [228, 157] width 63 height 39
click at [267, 131] on input "c." at bounding box center [267, 130] width 0 height 2
radio input "true"
click at [69, 165] on icon at bounding box center [79, 157] width 63 height 39
click at [267, 131] on input "a." at bounding box center [267, 130] width 0 height 2
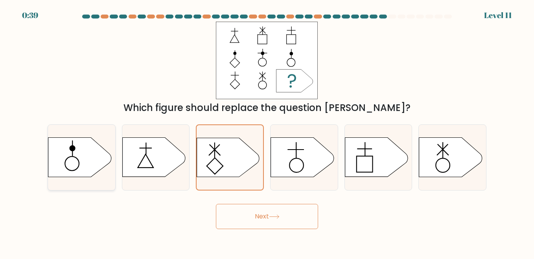
radio input "true"
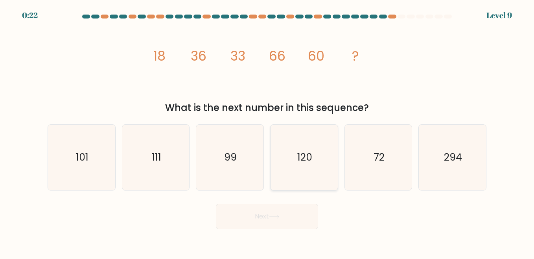
click at [304, 156] on text "120" at bounding box center [304, 157] width 15 height 14
click at [267, 131] on input "d. 120" at bounding box center [267, 130] width 0 height 2
radio input "true"
click at [273, 217] on icon at bounding box center [274, 216] width 11 height 4
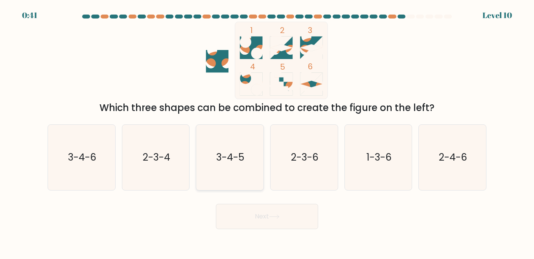
click at [234, 163] on text "3-4-5" at bounding box center [231, 157] width 28 height 14
click at [267, 131] on input "c. 3-4-5" at bounding box center [267, 130] width 0 height 2
radio input "true"
click at [260, 216] on button "Next" at bounding box center [267, 216] width 102 height 25
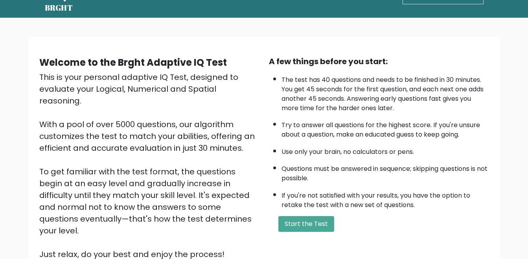
scroll to position [39, 0]
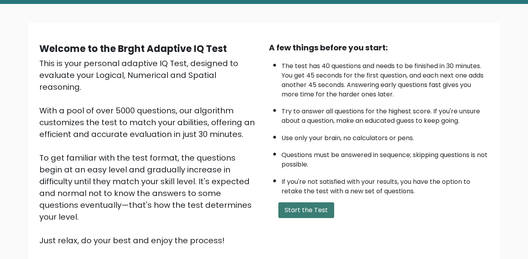
click at [317, 212] on button "Start the Test" at bounding box center [306, 210] width 56 height 16
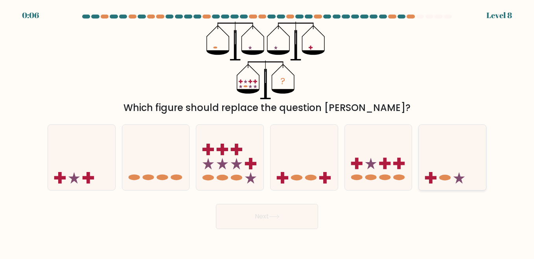
click at [438, 161] on icon at bounding box center [452, 156] width 67 height 55
click at [267, 131] on input "f." at bounding box center [267, 130] width 0 height 2
radio input "true"
click at [287, 217] on button "Next" at bounding box center [267, 216] width 102 height 25
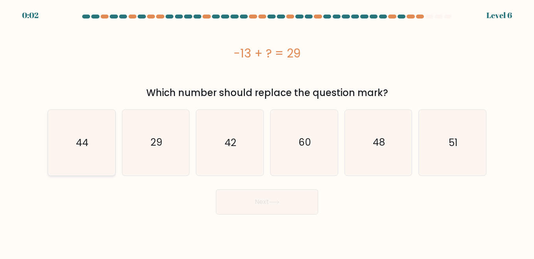
click at [77, 139] on text "44" at bounding box center [82, 143] width 13 height 14
click at [267, 131] on input "a. 44" at bounding box center [267, 130] width 0 height 2
radio input "true"
click at [265, 202] on button "Next" at bounding box center [267, 201] width 102 height 25
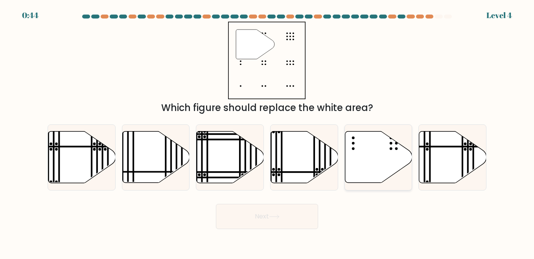
click at [369, 154] on icon at bounding box center [378, 157] width 67 height 52
click at [267, 131] on input "e." at bounding box center [267, 130] width 0 height 2
radio input "true"
click at [279, 214] on icon at bounding box center [274, 216] width 11 height 4
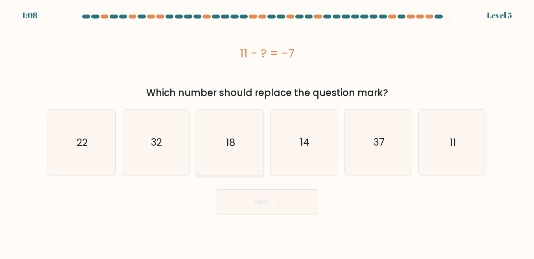
click at [246, 140] on icon "18" at bounding box center [229, 142] width 65 height 65
click at [267, 131] on input "c. 18" at bounding box center [267, 130] width 0 height 2
radio input "true"
click at [253, 194] on button "Next" at bounding box center [267, 201] width 102 height 25
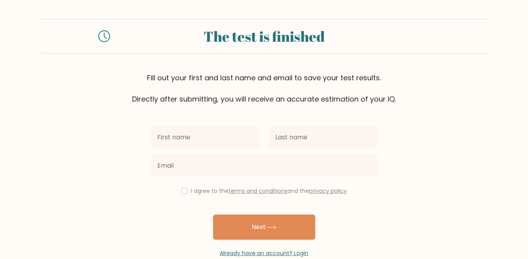
click at [303, 40] on div "The test is finished" at bounding box center [264, 36] width 289 height 21
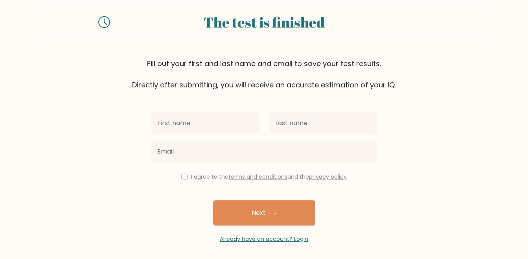
scroll to position [17, 0]
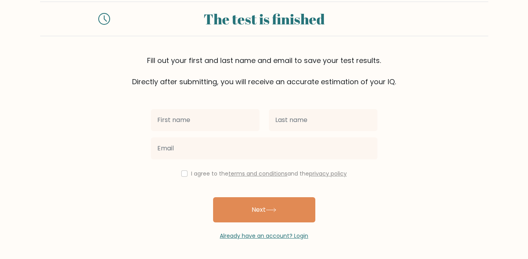
click at [94, 17] on div at bounding box center [77, 19] width 75 height 12
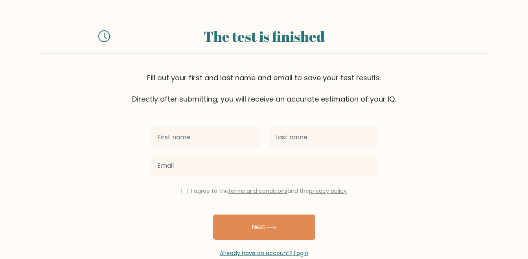
scroll to position [17, 0]
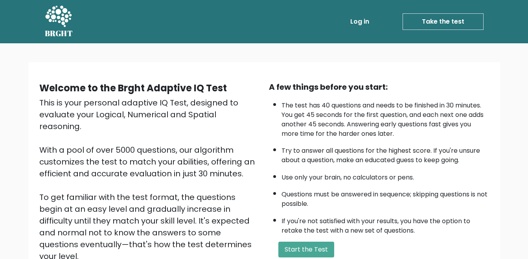
scroll to position [79, 0]
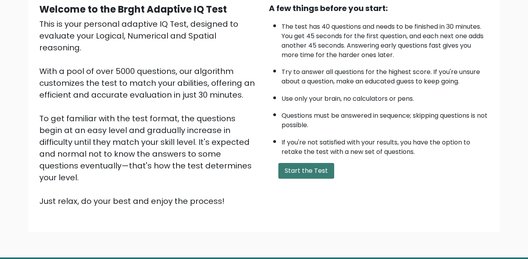
click at [298, 173] on button "Start the Test" at bounding box center [306, 171] width 56 height 16
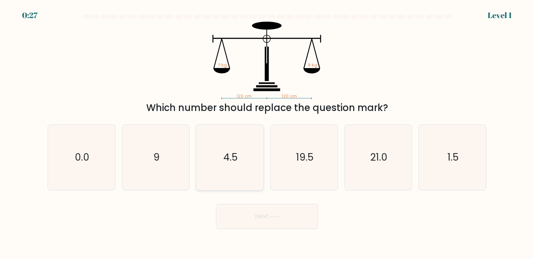
click at [230, 167] on icon "4.5" at bounding box center [229, 157] width 65 height 65
click at [267, 131] on input "c. 4.5" at bounding box center [267, 130] width 0 height 2
radio input "true"
click at [271, 214] on button "Next" at bounding box center [267, 216] width 102 height 25
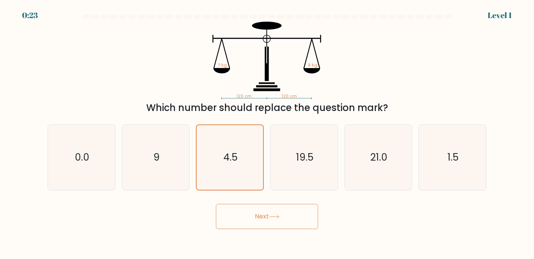
click at [271, 214] on button "Next" at bounding box center [267, 216] width 102 height 25
click at [271, 218] on icon at bounding box center [274, 216] width 11 height 4
click at [271, 221] on button "Next" at bounding box center [267, 216] width 102 height 25
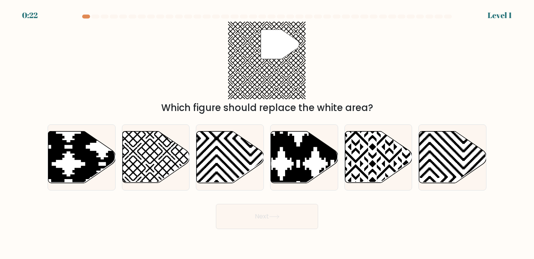
click at [274, 213] on button "Next" at bounding box center [267, 216] width 102 height 25
click at [152, 162] on icon at bounding box center [132, 185] width 135 height 135
click at [267, 131] on input "b." at bounding box center [267, 130] width 0 height 2
radio input "true"
click at [274, 225] on button "Next" at bounding box center [267, 216] width 102 height 25
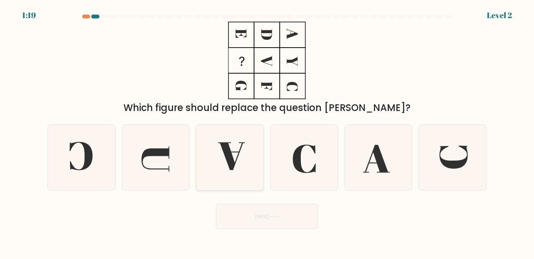
click at [228, 171] on icon at bounding box center [229, 157] width 65 height 65
click at [267, 131] on input "c." at bounding box center [267, 130] width 0 height 2
radio input "true"
click at [270, 211] on button "Next" at bounding box center [267, 216] width 102 height 25
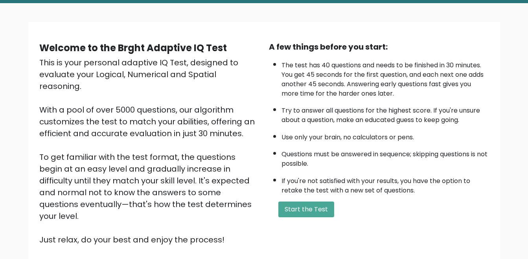
scroll to position [79, 0]
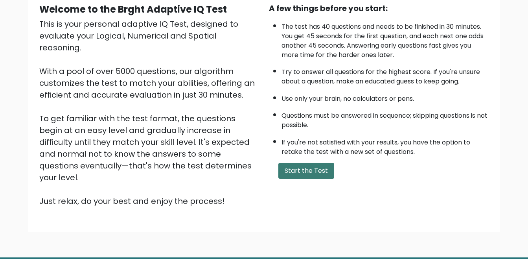
click at [320, 171] on button "Start the Test" at bounding box center [306, 171] width 56 height 16
